Goal: Task Accomplishment & Management: Manage account settings

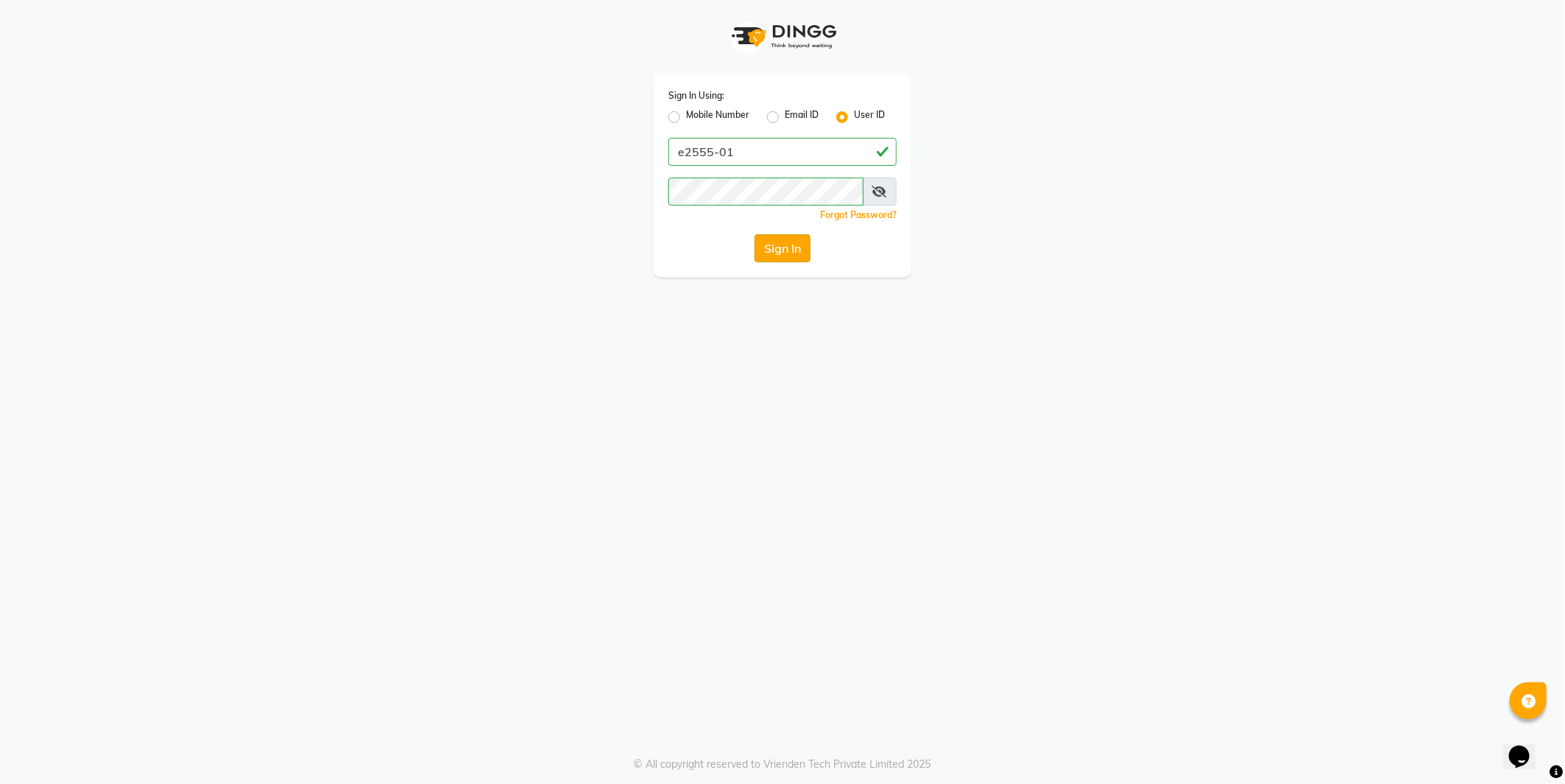
click at [792, 256] on button "Sign In" at bounding box center [782, 249] width 56 height 28
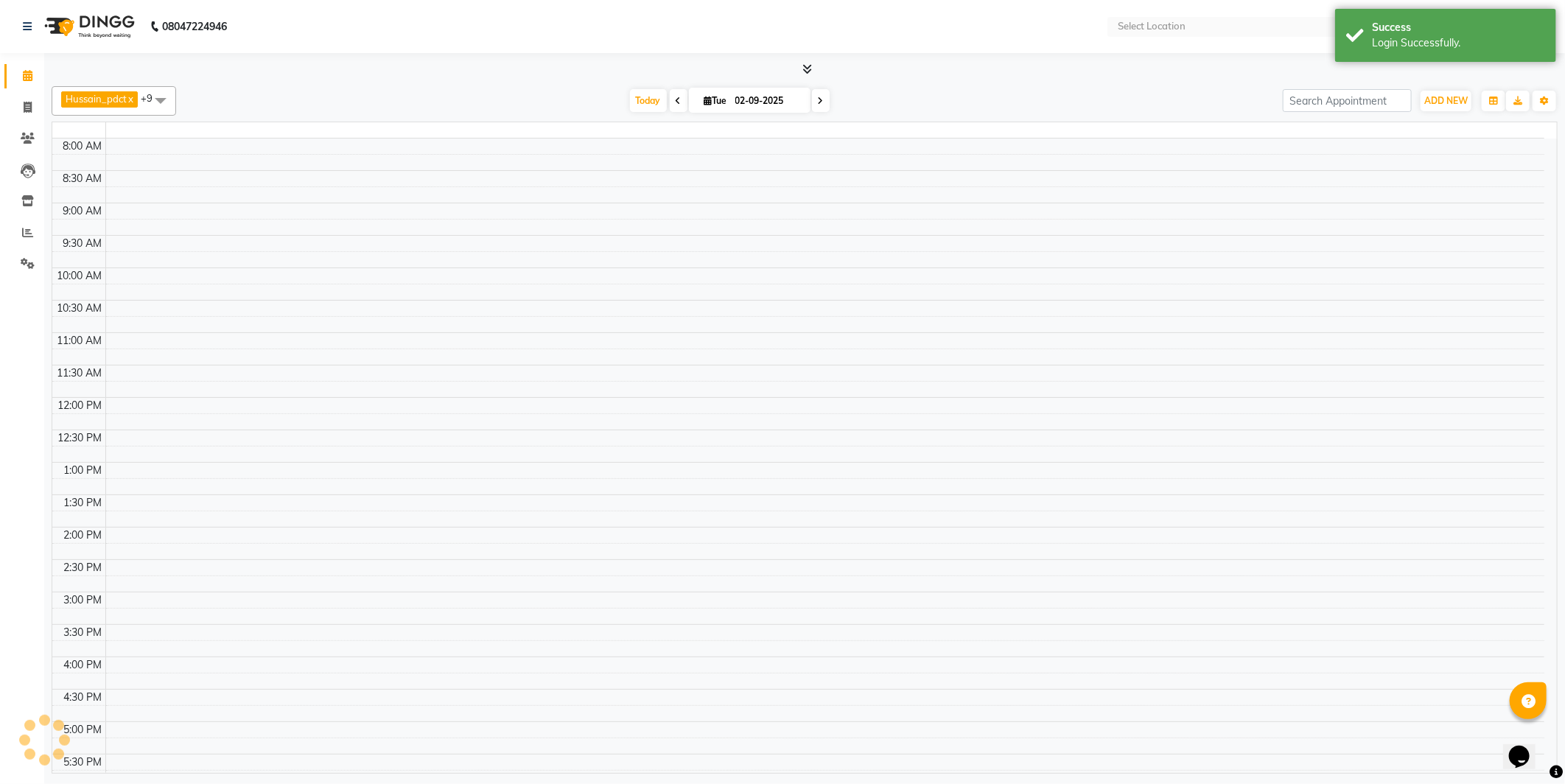
select select "en"
